Goal: Task Accomplishment & Management: Manage account settings

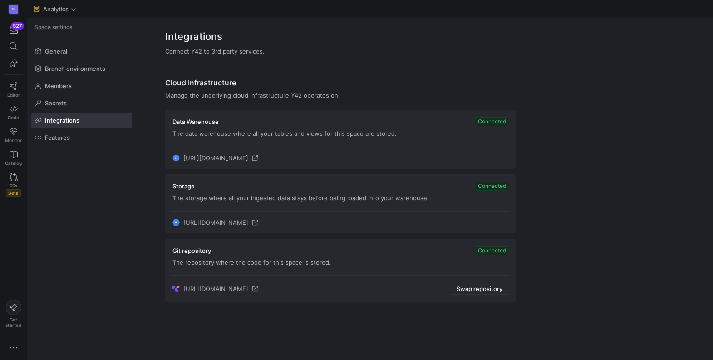
click at [469, 132] on p "The data warehouse where all your tables and views for this space are stored." at bounding box center [341, 133] width 336 height 7
click at [487, 121] on span "Connected" at bounding box center [492, 121] width 33 height 9
click at [314, 148] on y42-org-space-integration-card "Data Warehouse Connected The data warehouse where all your tables and views for…" at bounding box center [340, 139] width 350 height 59
click at [56, 119] on span "Integrations" at bounding box center [62, 120] width 35 height 7
click at [54, 137] on span "Features" at bounding box center [57, 137] width 25 height 7
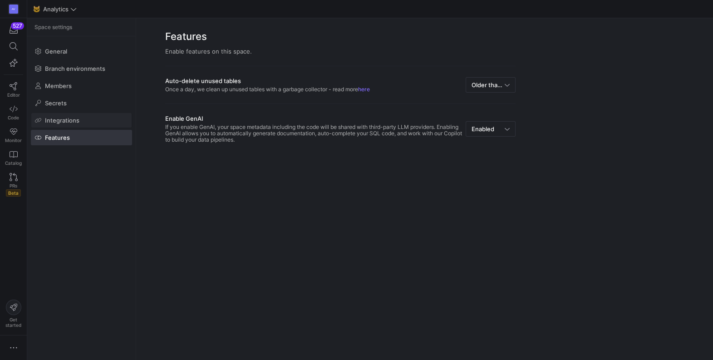
click at [56, 120] on span "Integrations" at bounding box center [62, 120] width 35 height 7
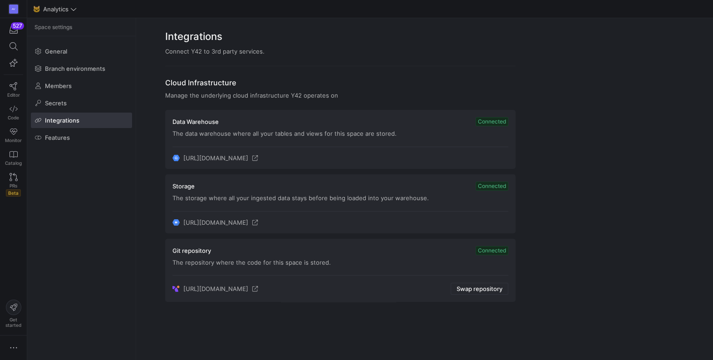
click at [299, 98] on div "Manage the underlying cloud infrastructure Y42 operates on" at bounding box center [340, 95] width 350 height 7
